Goal: Information Seeking & Learning: Compare options

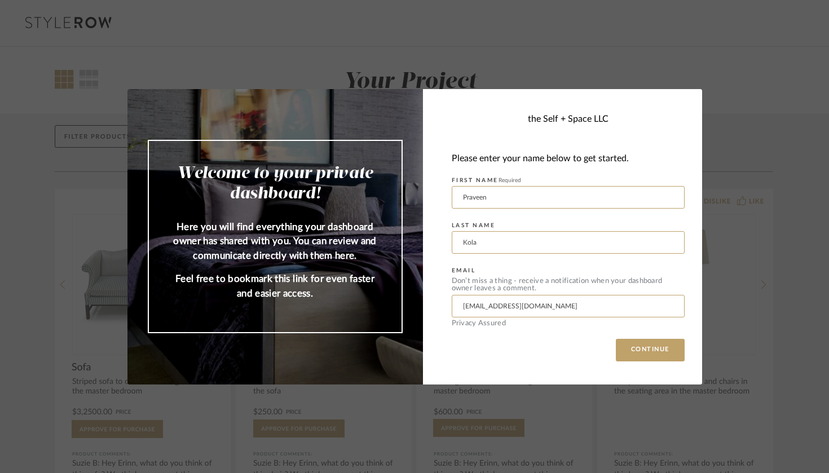
click at [756, 26] on div "Welcome to your private dashboard! Here you will find everything your dashboard…" at bounding box center [414, 236] width 829 height 473
click at [624, 354] on button "CONTINUE" at bounding box center [650, 350] width 69 height 23
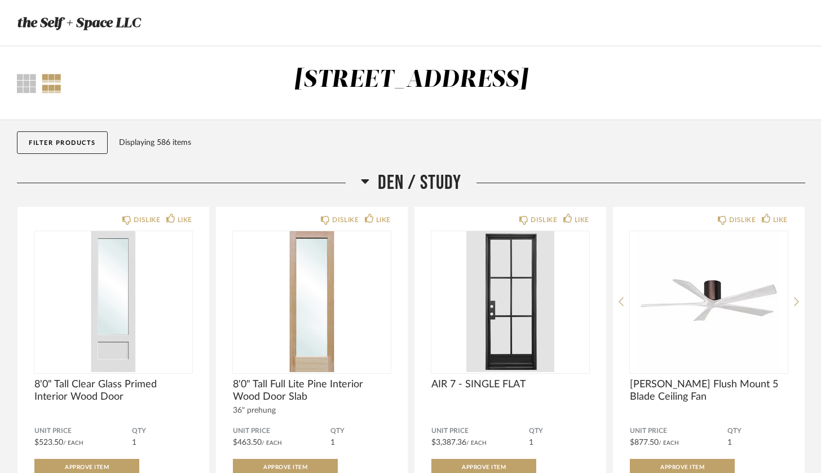
click at [75, 146] on button "Filter Products" at bounding box center [62, 142] width 91 height 23
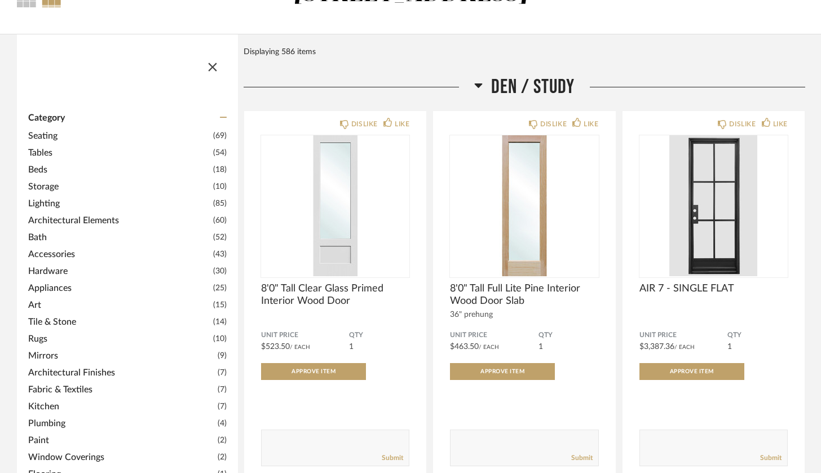
scroll to position [92, 0]
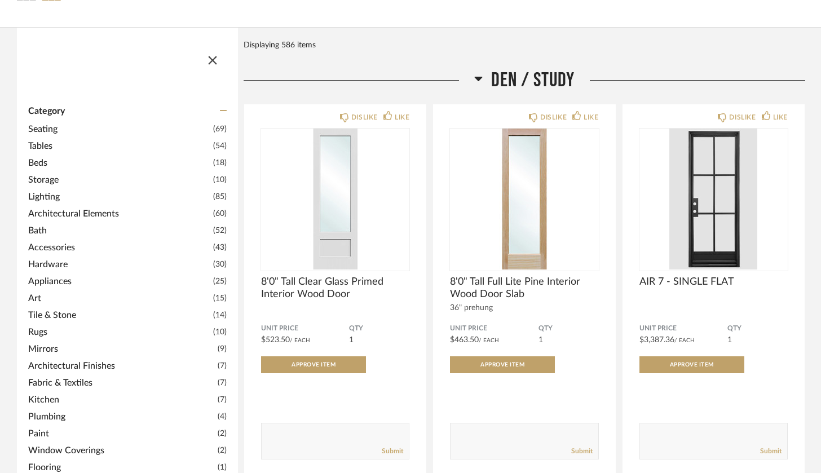
click at [43, 199] on span "Lighting" at bounding box center [119, 197] width 182 height 14
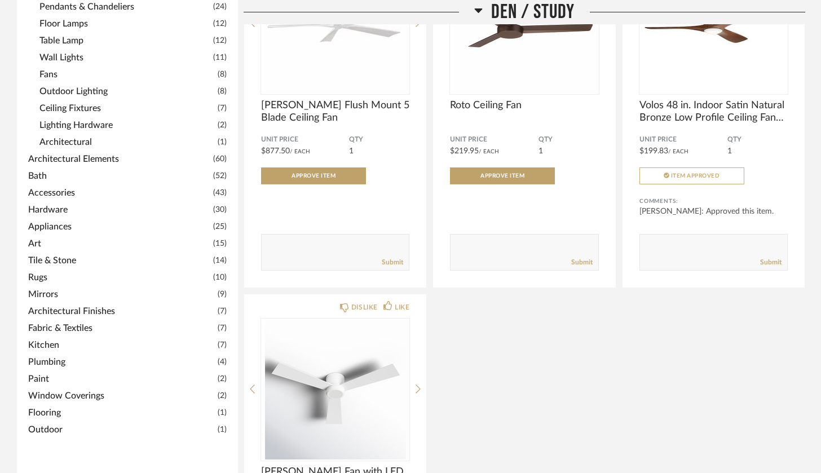
scroll to position [301, 0]
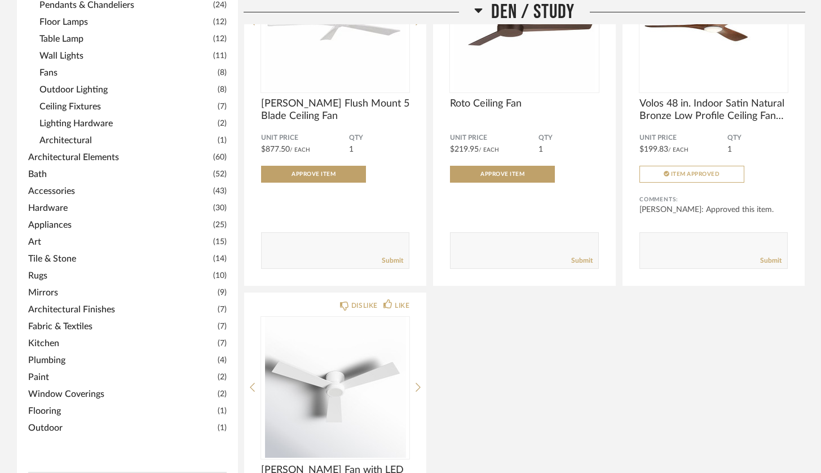
click at [42, 342] on span "Kitchen" at bounding box center [121, 344] width 187 height 14
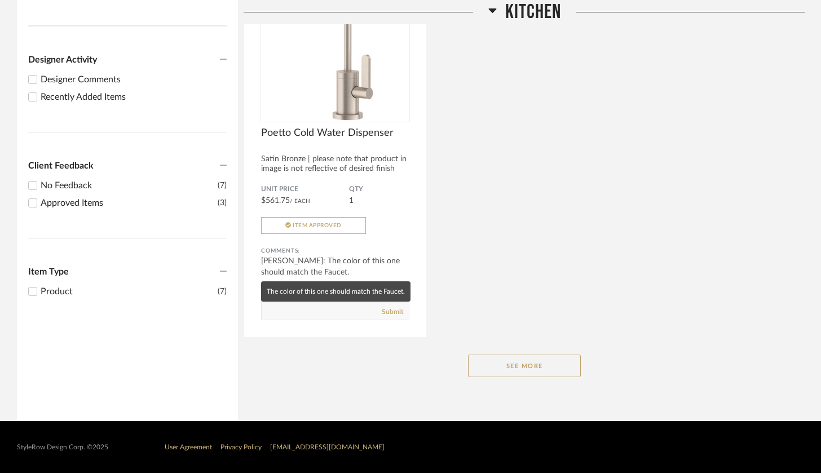
scroll to position [646, 0]
click at [517, 364] on button "See More" at bounding box center [524, 366] width 113 height 23
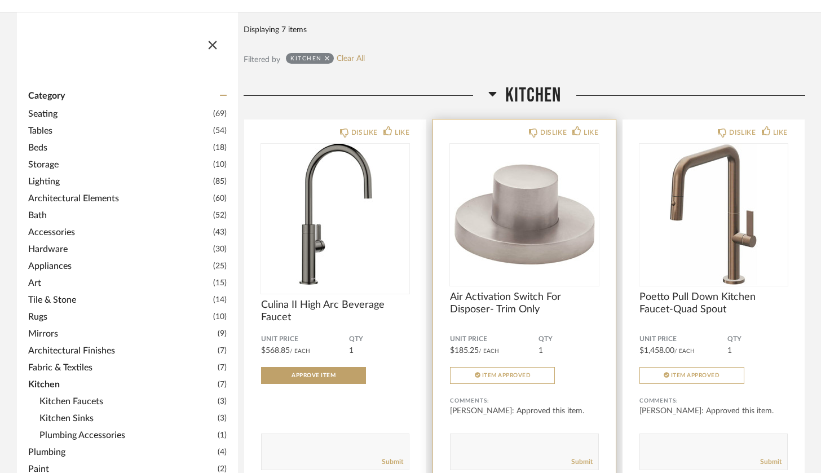
scroll to position [107, 0]
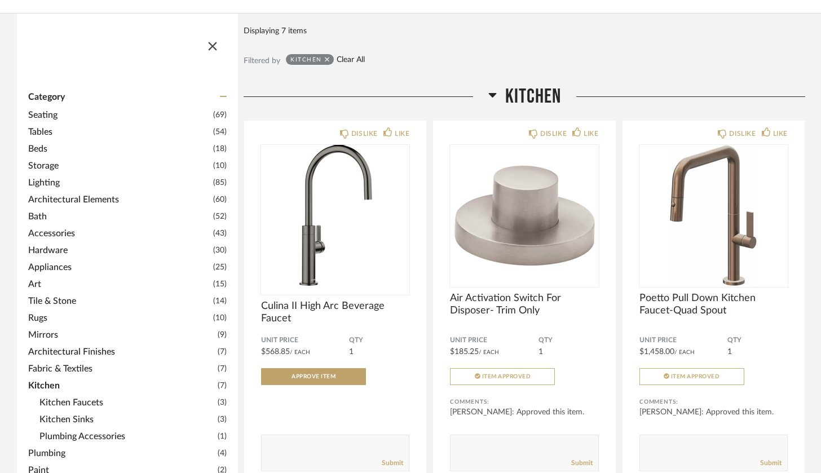
click at [348, 59] on link "Clear All" at bounding box center [351, 60] width 28 height 10
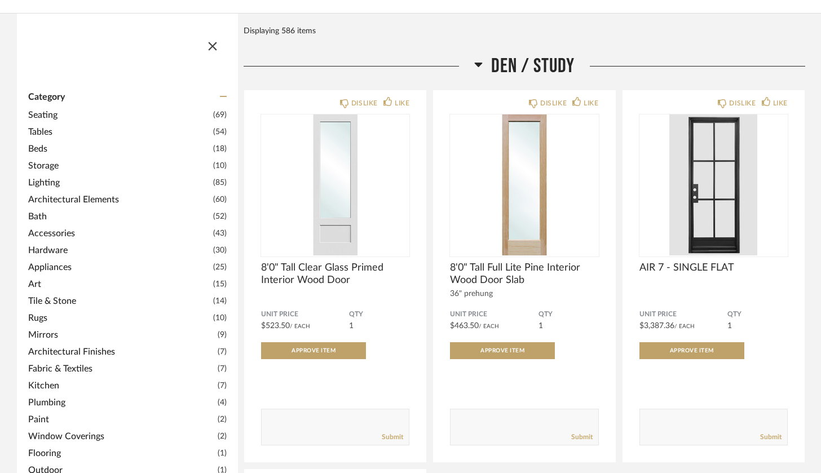
click at [47, 180] on span "Lighting" at bounding box center [119, 183] width 182 height 14
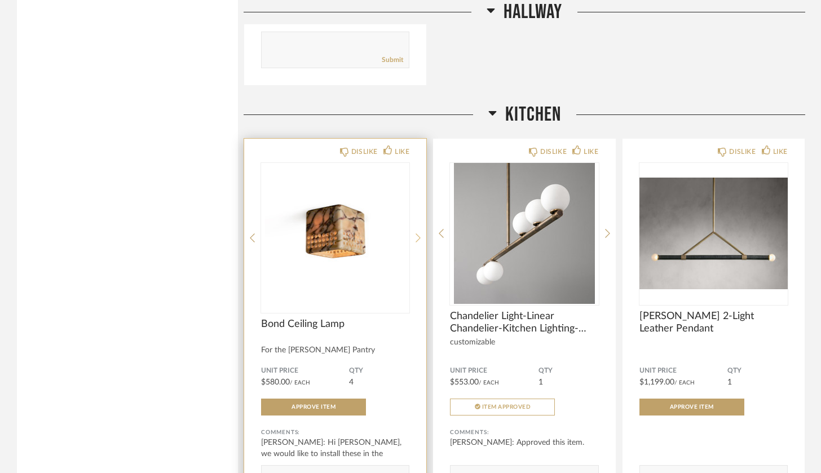
scroll to position [5917, 0]
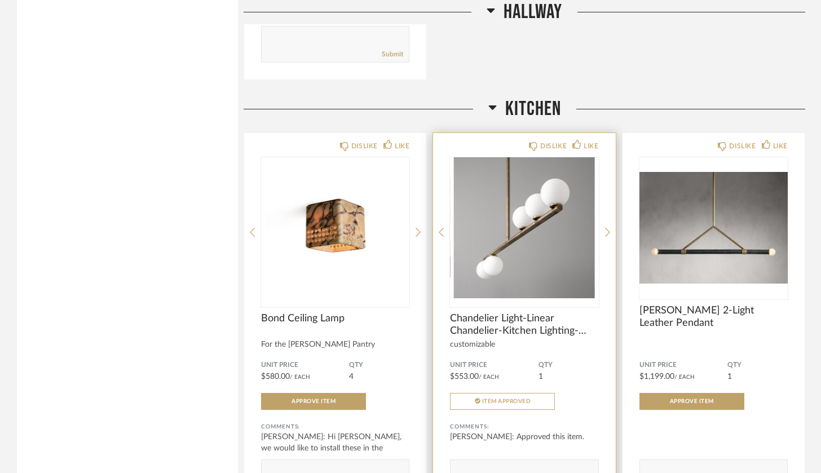
click at [516, 243] on img "0" at bounding box center [524, 227] width 148 height 141
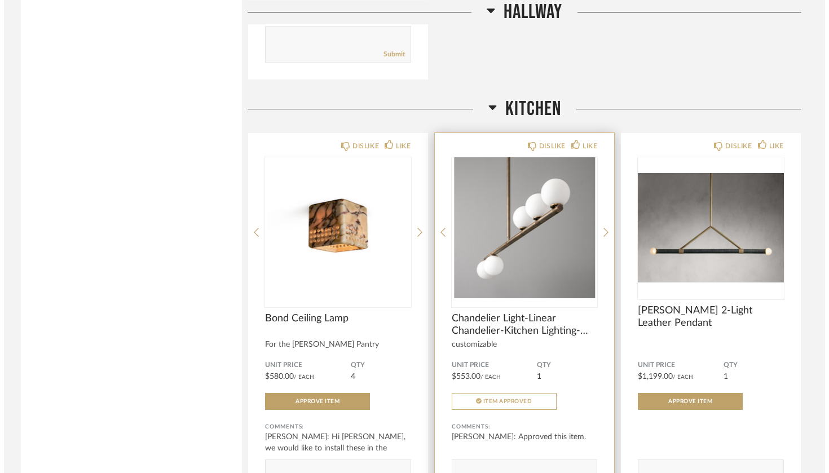
scroll to position [0, 0]
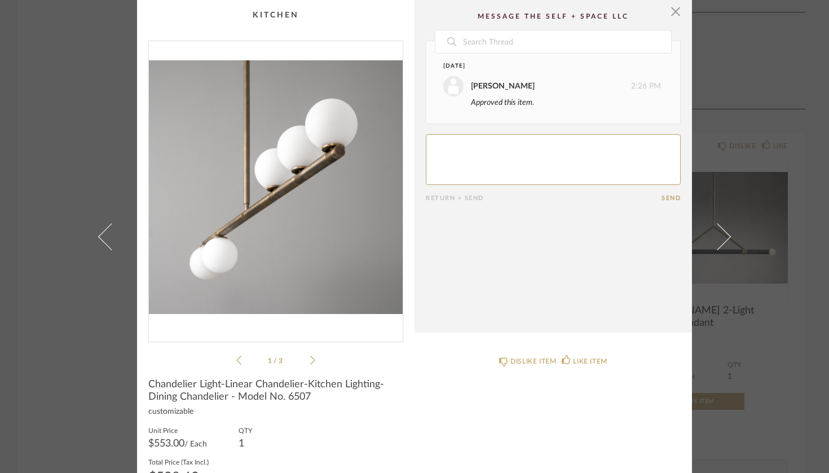
click at [310, 363] on icon at bounding box center [312, 360] width 5 height 10
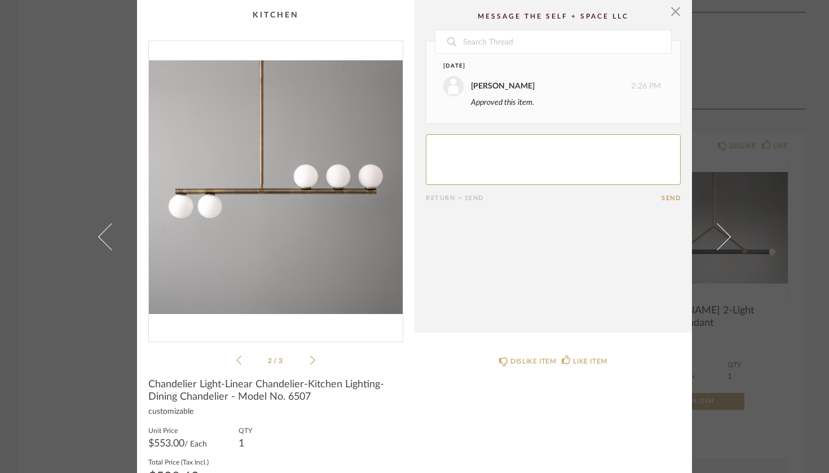
click at [310, 364] on icon at bounding box center [312, 360] width 5 height 10
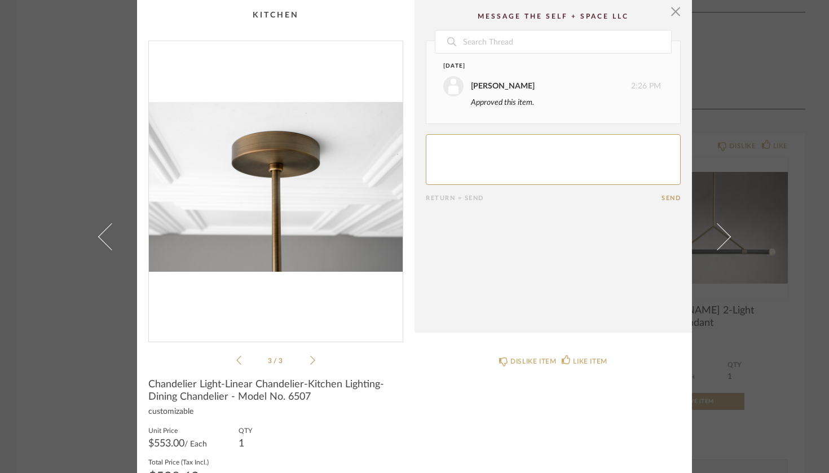
click at [310, 364] on icon at bounding box center [312, 360] width 5 height 10
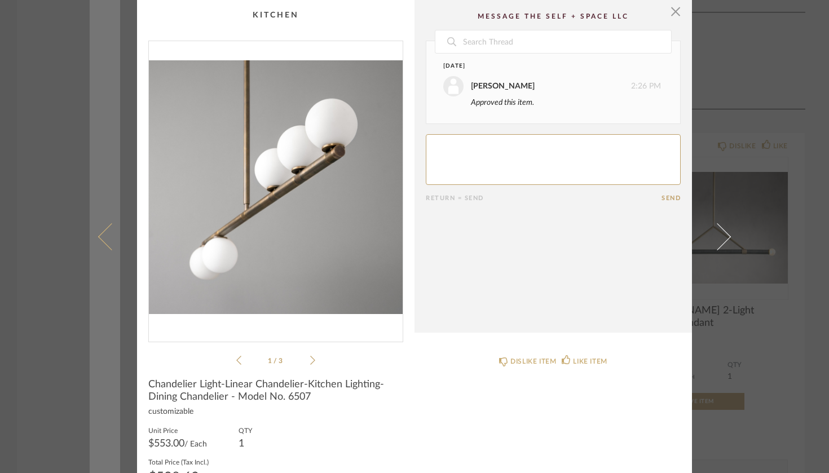
click at [104, 242] on span at bounding box center [111, 236] width 27 height 27
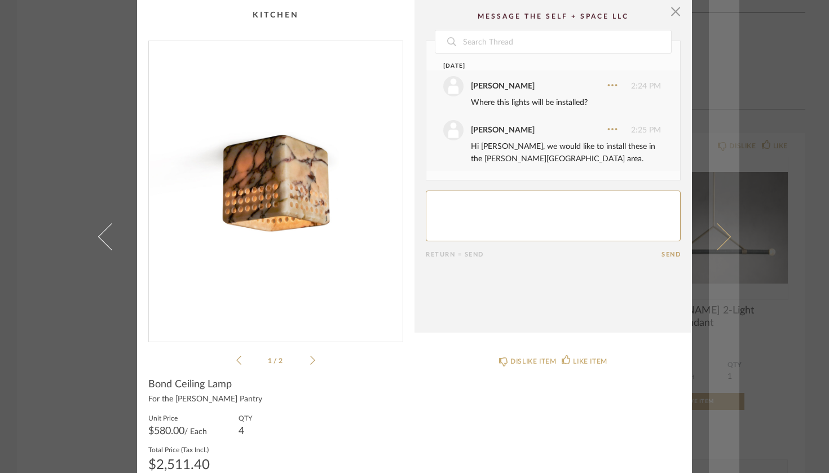
click at [720, 235] on span at bounding box center [717, 236] width 27 height 27
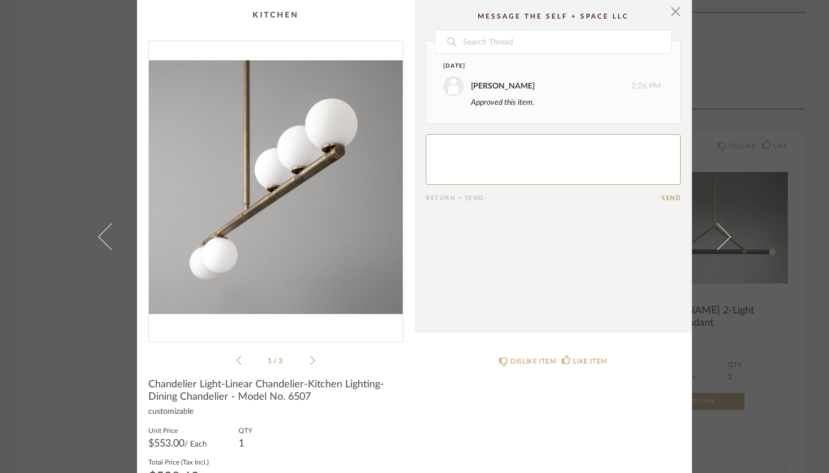
click at [290, 350] on div "1 / 3" at bounding box center [275, 204] width 255 height 326
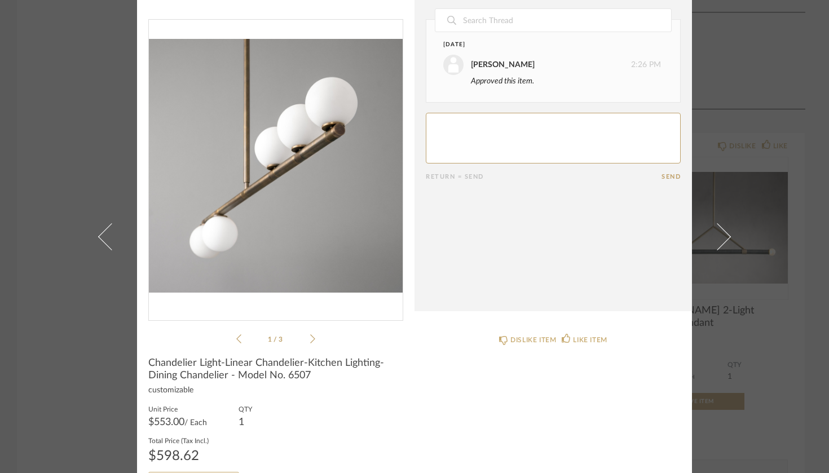
scroll to position [23, 0]
click at [54, 171] on div "× 1 / 3 Date [DATE] [PERSON_NAME] 2:26 PM Approved this item. Return = Send Sen…" at bounding box center [414, 236] width 829 height 473
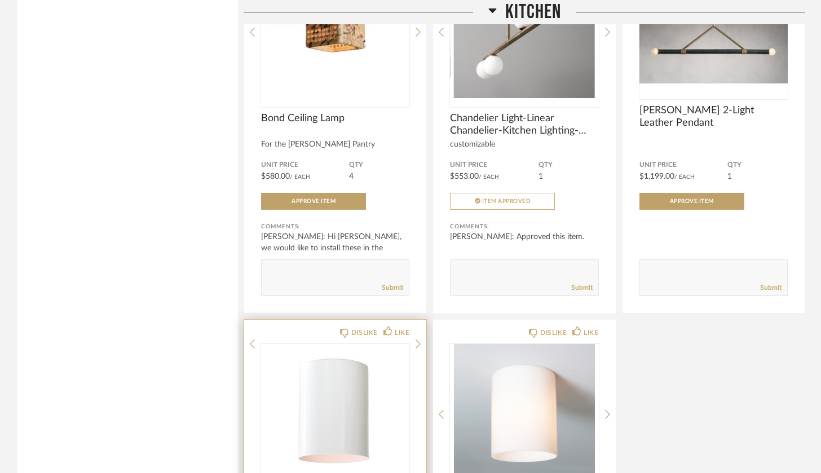
scroll to position [5903, 0]
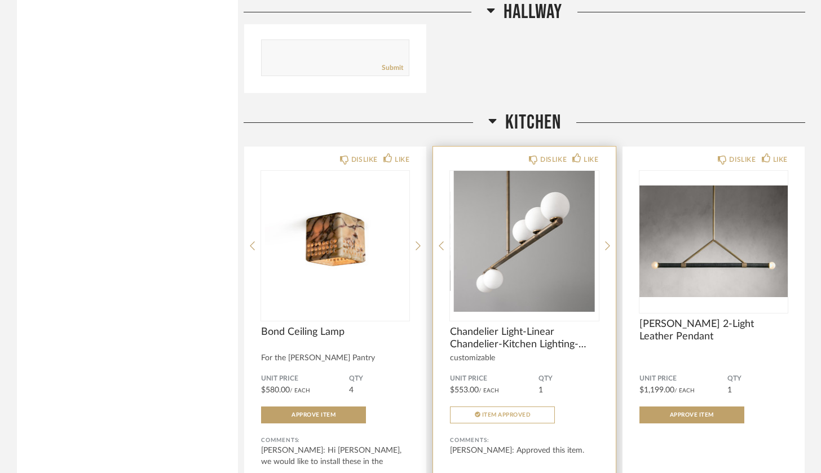
click at [543, 266] on img "0" at bounding box center [524, 241] width 148 height 141
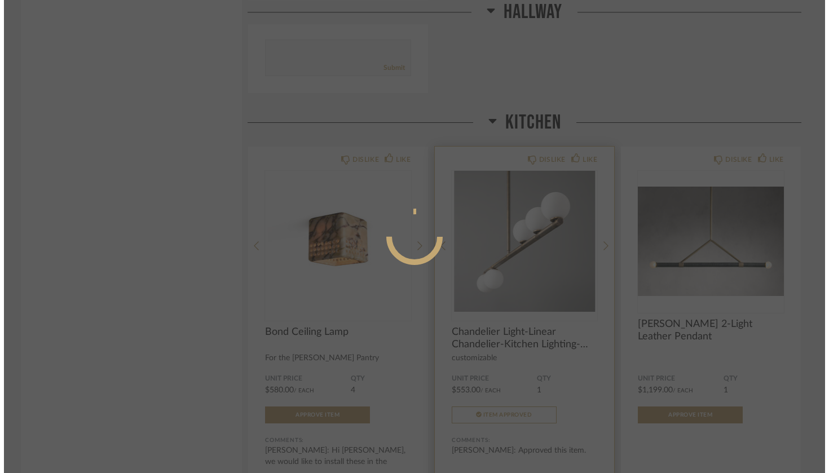
scroll to position [0, 0]
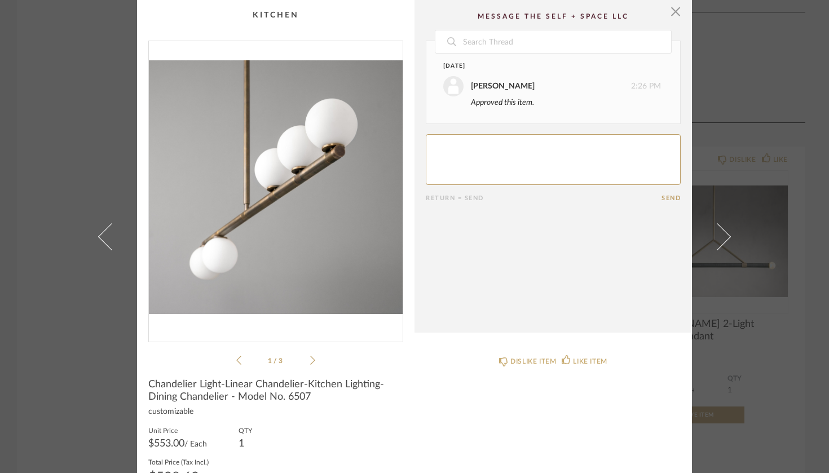
click at [310, 362] on icon at bounding box center [312, 360] width 5 height 10
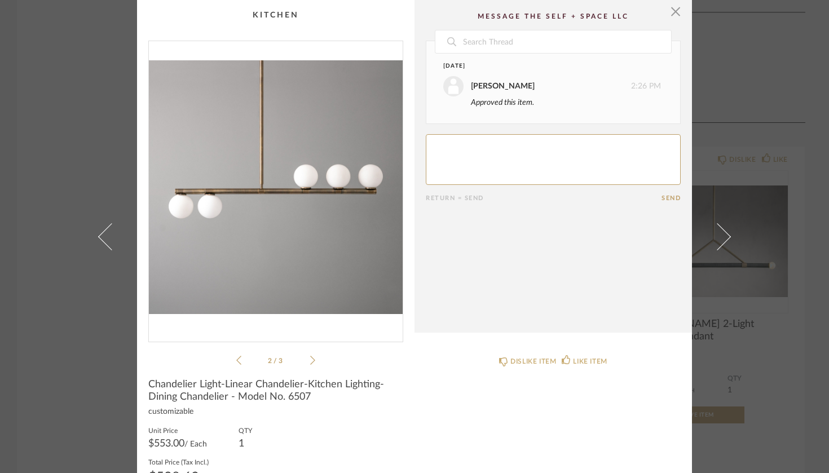
click at [310, 362] on icon at bounding box center [312, 360] width 5 height 10
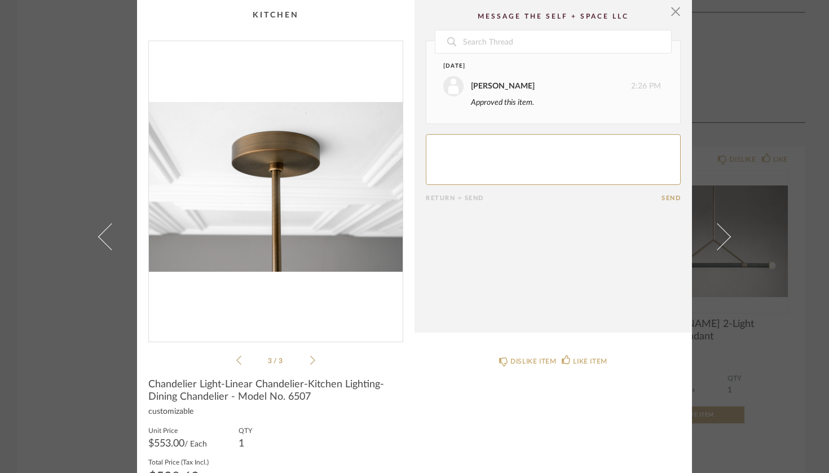
click at [241, 361] on li "3 / 3" at bounding box center [275, 360] width 69 height 14
click at [236, 361] on icon at bounding box center [238, 360] width 5 height 10
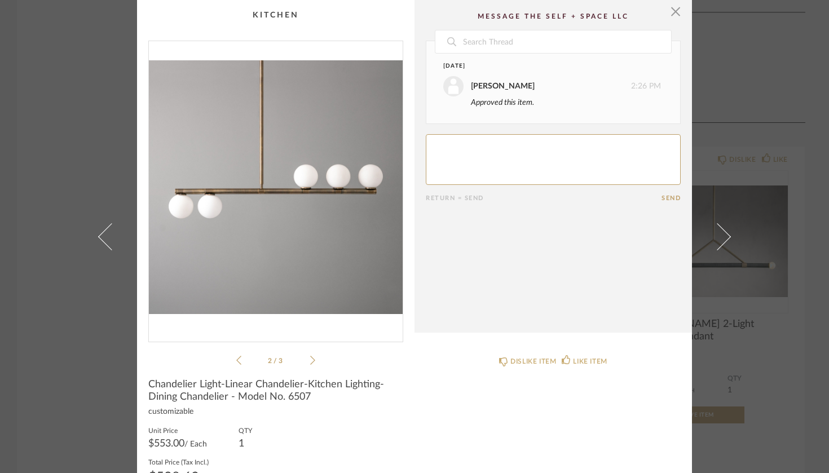
click at [236, 361] on icon at bounding box center [238, 360] width 5 height 10
